Goal: Information Seeking & Learning: Check status

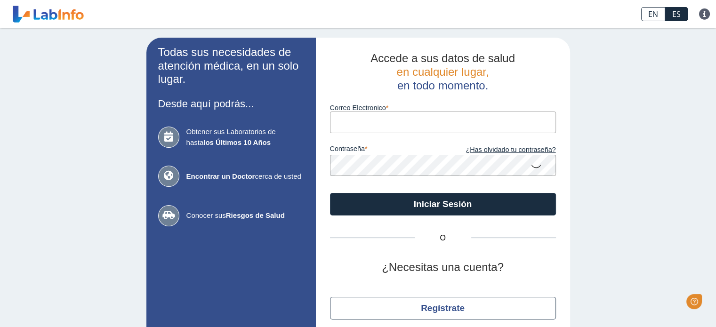
drag, startPoint x: 0, startPoint y: 0, endPoint x: 416, endPoint y: 131, distance: 436.4
click at [416, 131] on input "Correo Electronico" at bounding box center [443, 122] width 226 height 21
type input "martinezt.natalia@gmail.com"
click at [493, 150] on link "¿Has olvidado tu contraseña?" at bounding box center [499, 150] width 113 height 10
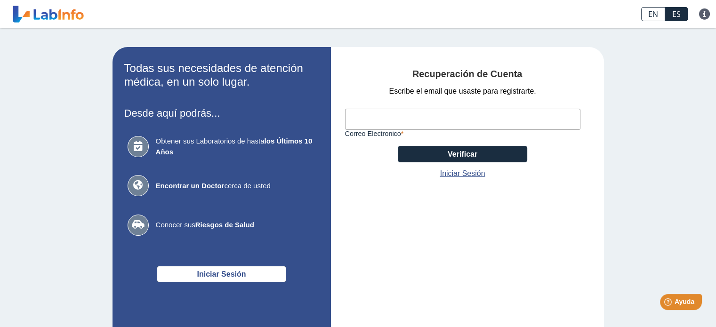
click at [401, 123] on input "Correo Electronico" at bounding box center [462, 119] width 235 height 21
type input "martinezt.natalia@gmail.com"
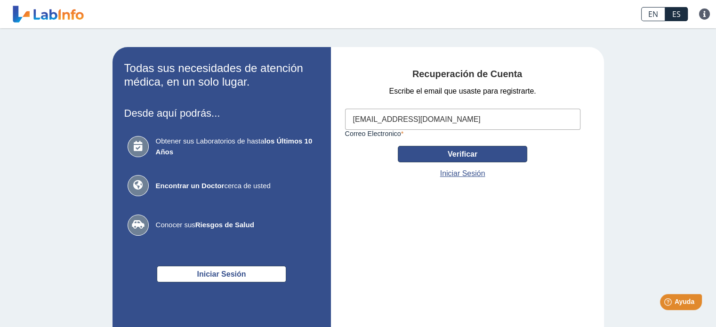
click at [446, 155] on button "Verificar" at bounding box center [462, 154] width 129 height 16
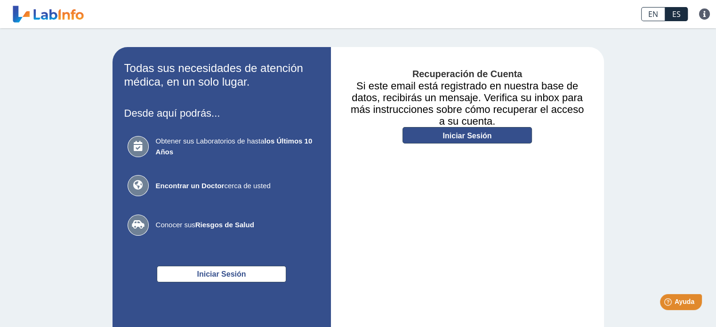
click at [414, 137] on link "Iniciar Sesión" at bounding box center [466, 135] width 129 height 16
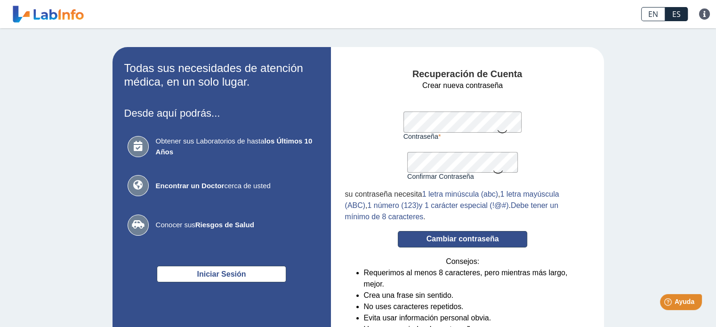
click at [466, 235] on button "Cambiar contraseña" at bounding box center [462, 239] width 129 height 16
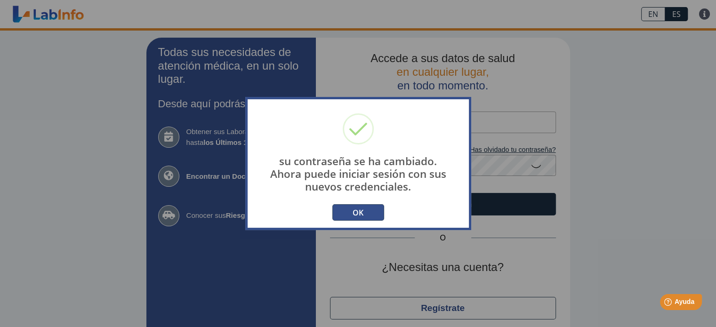
type input "[EMAIL_ADDRESS][PERSON_NAME][DOMAIN_NAME]"
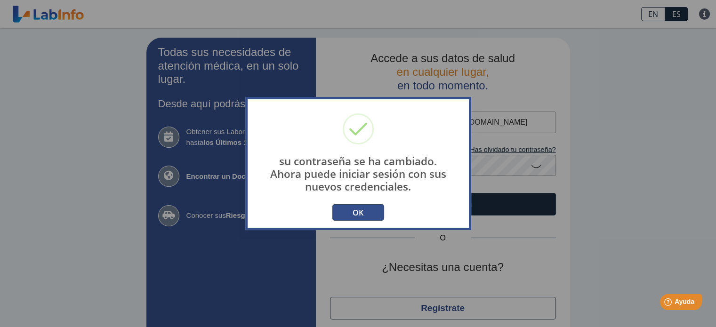
click at [375, 212] on button "OK" at bounding box center [358, 212] width 52 height 16
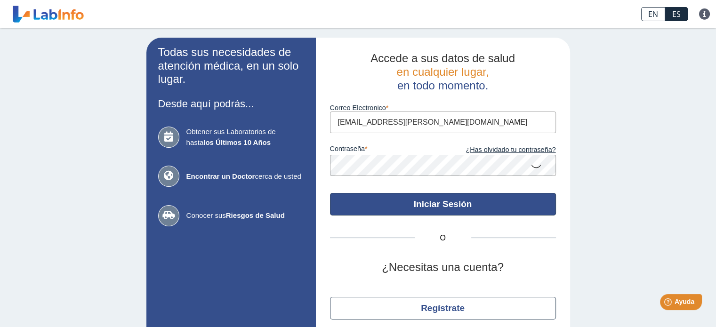
click at [426, 198] on button "Iniciar Sesión" at bounding box center [443, 204] width 226 height 23
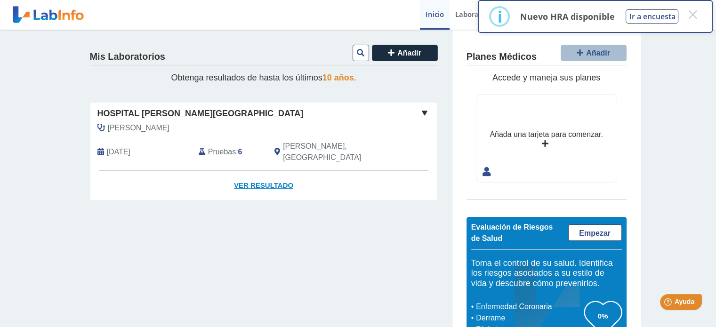
click at [244, 173] on link "Ver Resultado" at bounding box center [263, 186] width 347 height 30
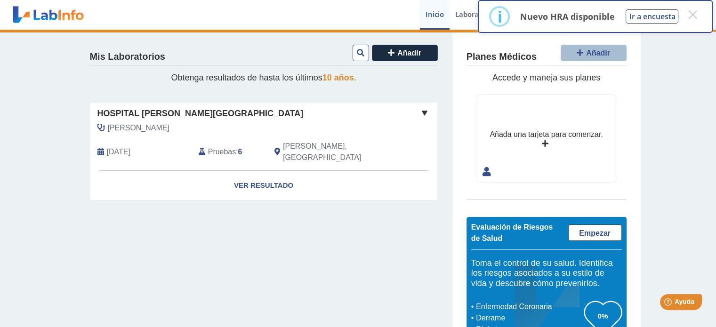
scroll to position [32, 0]
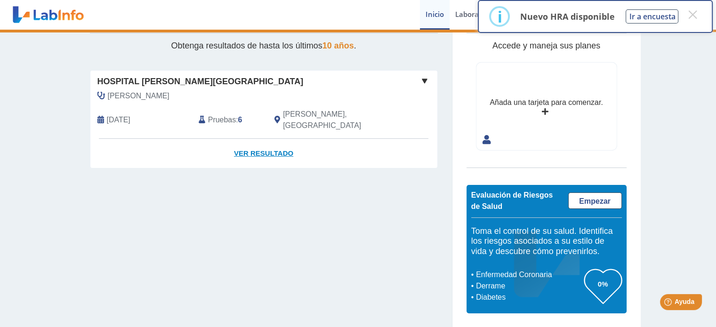
click at [269, 141] on link "Ver Resultado" at bounding box center [263, 154] width 347 height 30
click at [470, 16] on link "Laboratorios" at bounding box center [477, 15] width 54 height 30
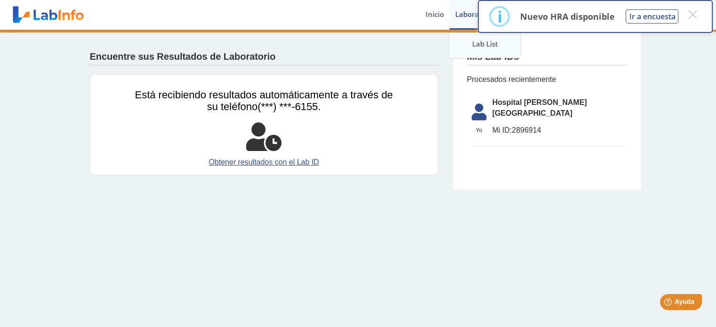
click at [471, 43] on link "Lab List" at bounding box center [485, 44] width 71 height 28
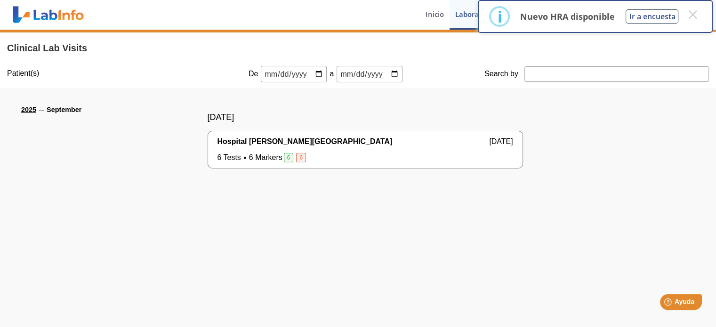
click at [362, 146] on div "Hospital Dr. Pila, Ponce Sep 28, 2025" at bounding box center [365, 141] width 296 height 11
click at [290, 157] on span "6 Tests 6 Markers 6 6" at bounding box center [262, 157] width 90 height 11
click at [256, 154] on span "6 Tests 6 Markers 6 6" at bounding box center [262, 157] width 90 height 11
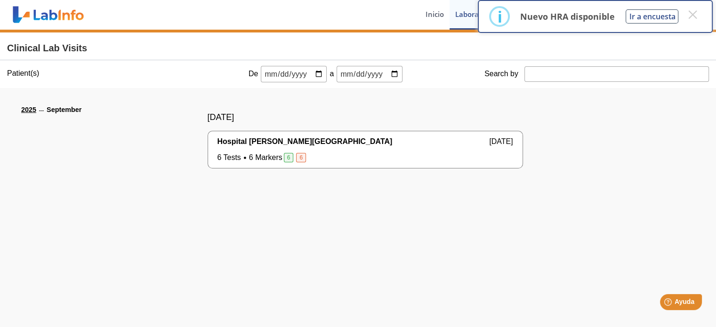
click at [256, 154] on span "6 Tests 6 Markers 6 6" at bounding box center [262, 157] width 90 height 11
click at [689, 16] on button "×" at bounding box center [692, 14] width 17 height 17
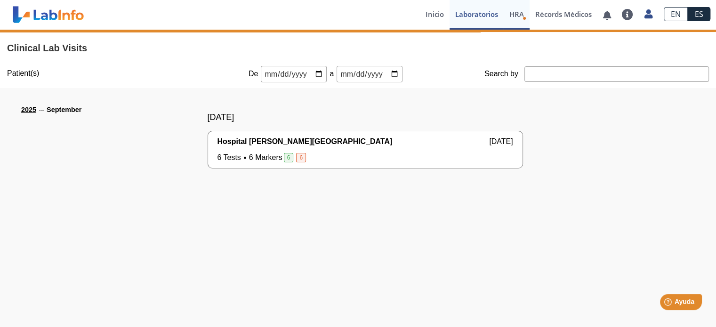
click at [521, 24] on link "HRA Evaluación de Riesgos de Salud" at bounding box center [517, 15] width 26 height 30
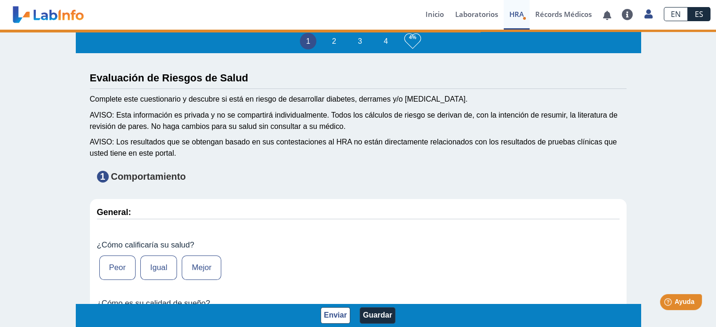
type input "Natalia Martínez Torres"
type input "1994-10-23"
select select
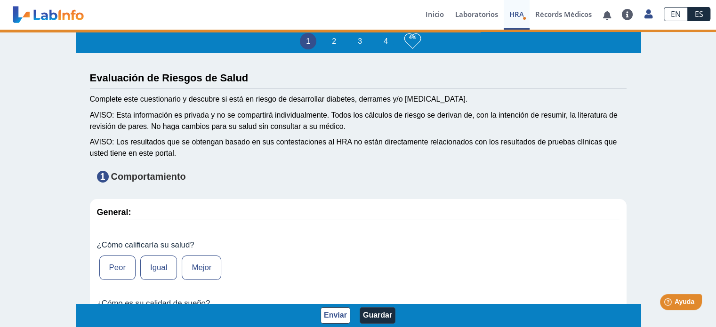
select select
click at [561, 15] on link "Récords Médicos" at bounding box center [564, 15] width 68 height 30
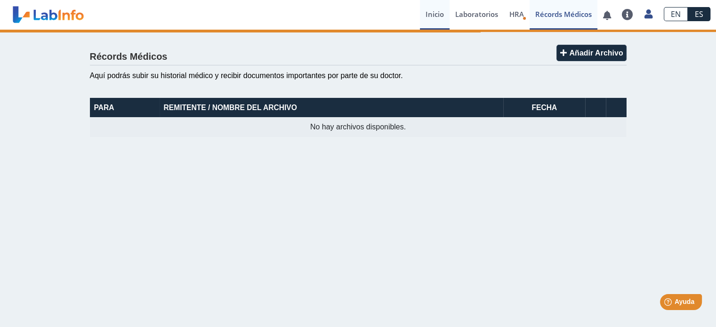
click at [432, 17] on link "Inicio" at bounding box center [435, 15] width 30 height 30
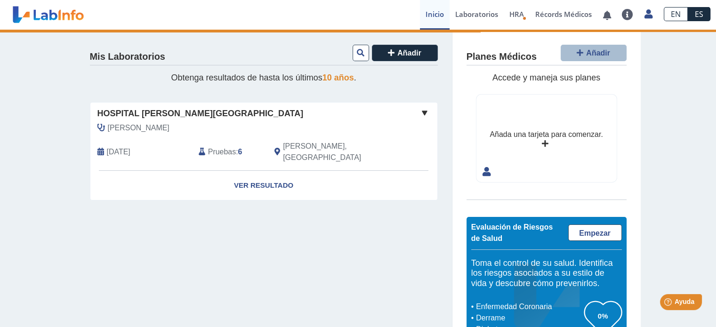
click at [419, 112] on span at bounding box center [424, 112] width 11 height 11
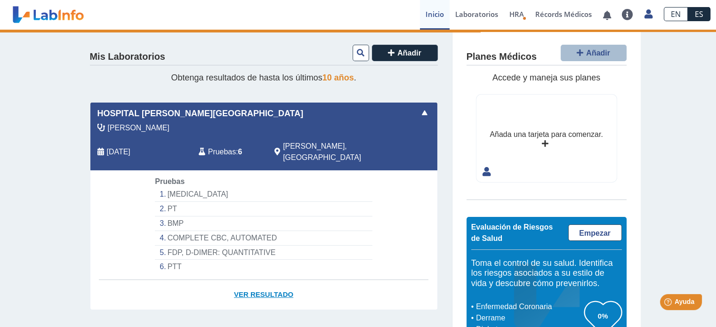
click at [241, 280] on link "Ver Resultado" at bounding box center [263, 295] width 347 height 30
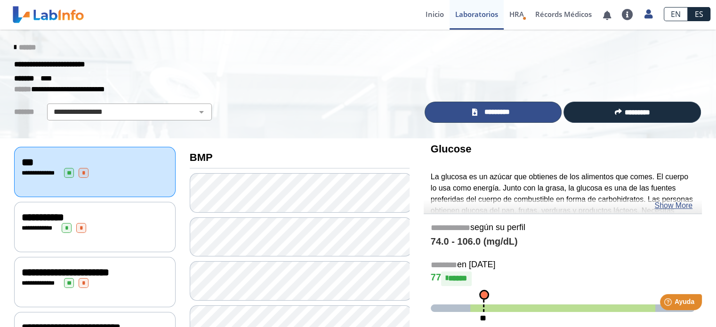
click at [483, 109] on span "*********" at bounding box center [497, 112] width 34 height 11
